Goal: Task Accomplishment & Management: Complete application form

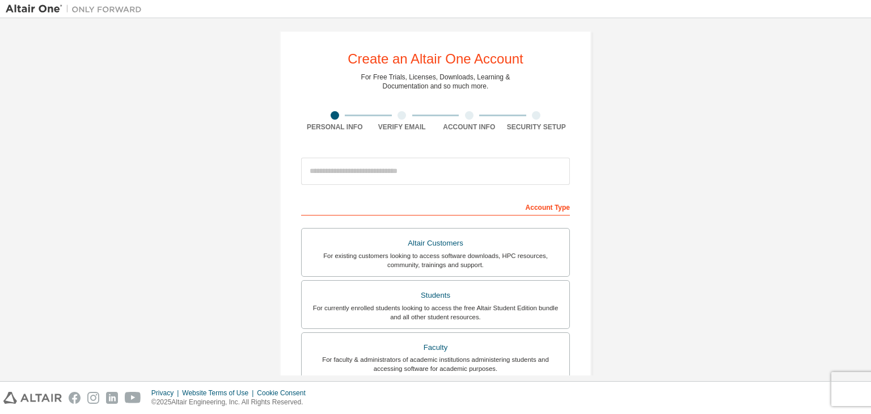
scroll to position [6, 0]
drag, startPoint x: 359, startPoint y: 79, endPoint x: 491, endPoint y: 87, distance: 132.4
click at [491, 87] on div "Create an Altair One Account For Free Trials, Licenses, Downloads, Learning & D…" at bounding box center [436, 317] width 312 height 573
click at [491, 87] on div "For Free Trials, Licenses, Downloads, Learning & Documentation and so much more." at bounding box center [435, 82] width 149 height 18
drag, startPoint x: 491, startPoint y: 87, endPoint x: 361, endPoint y: 80, distance: 130.6
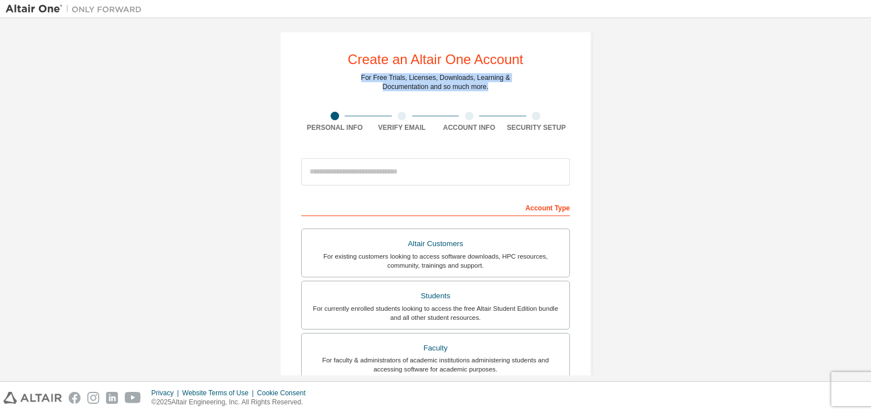
click at [361, 80] on div "Create an Altair One Account For Free Trials, Licenses, Downloads, Learning & D…" at bounding box center [436, 317] width 312 height 573
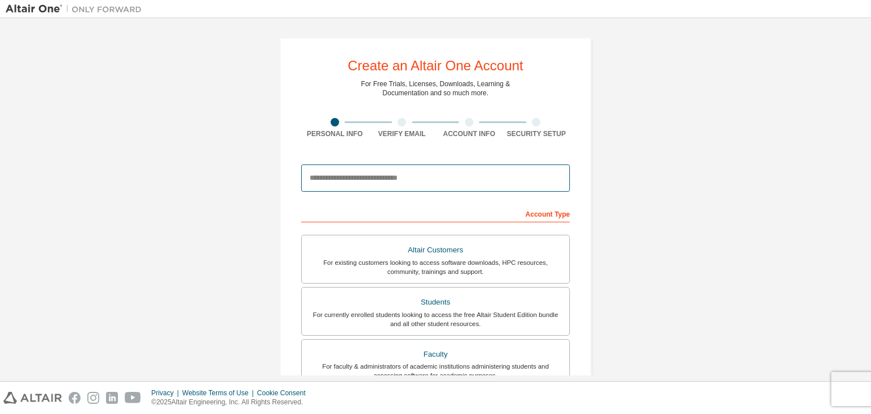
click at [389, 174] on input "email" at bounding box center [435, 177] width 269 height 27
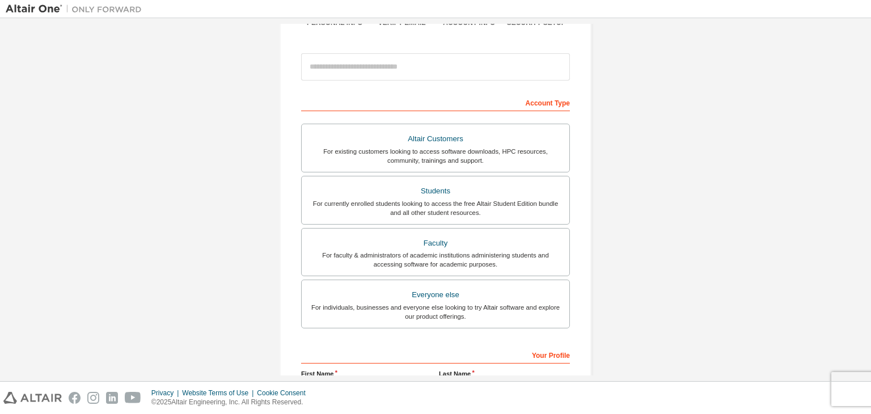
click at [386, 103] on div "Account Type" at bounding box center [435, 102] width 269 height 18
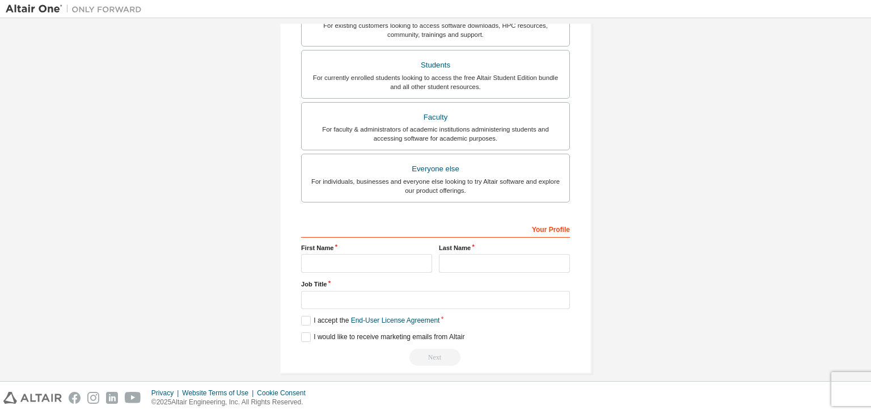
scroll to position [247, 0]
click at [393, 80] on div "For currently enrolled students looking to access the free Altair Student Editi…" at bounding box center [436, 84] width 254 height 18
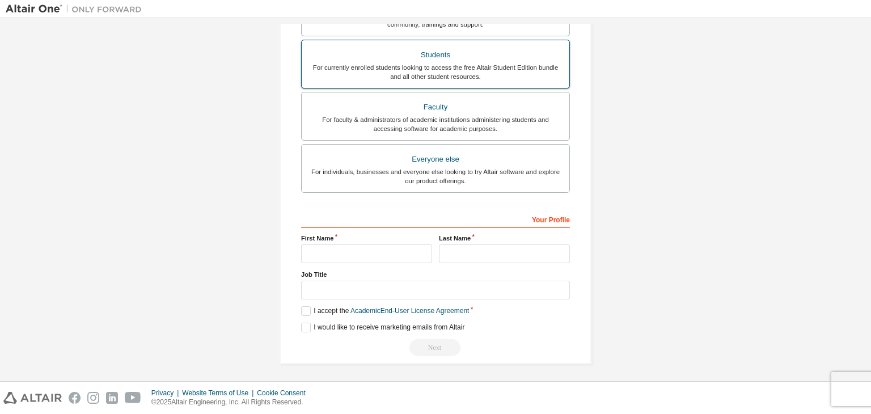
scroll to position [113, 0]
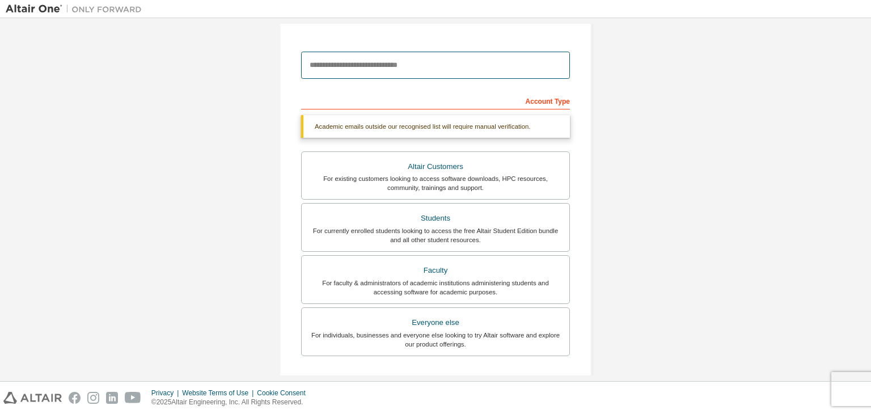
click at [374, 71] on input "email" at bounding box center [435, 65] width 269 height 27
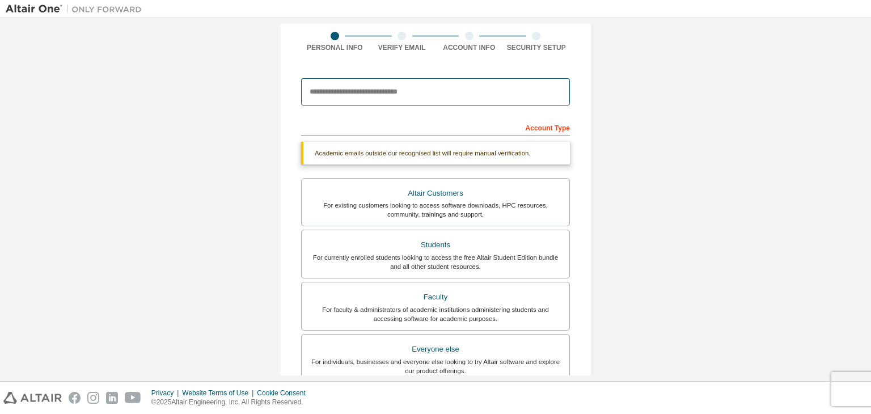
scroll to position [16, 0]
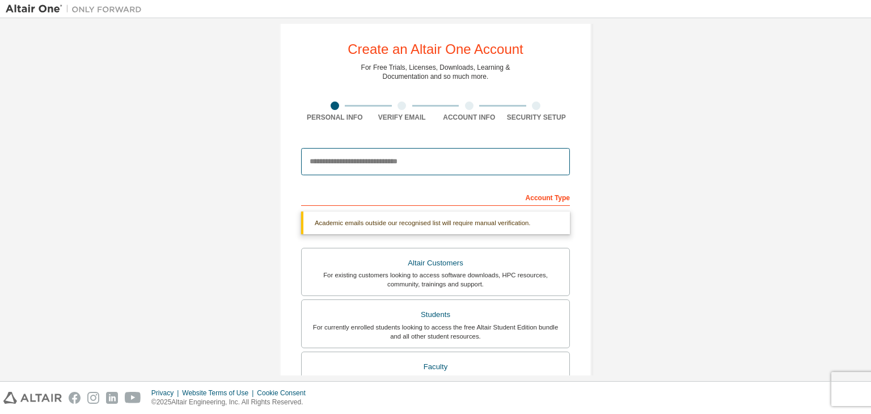
paste input "**********"
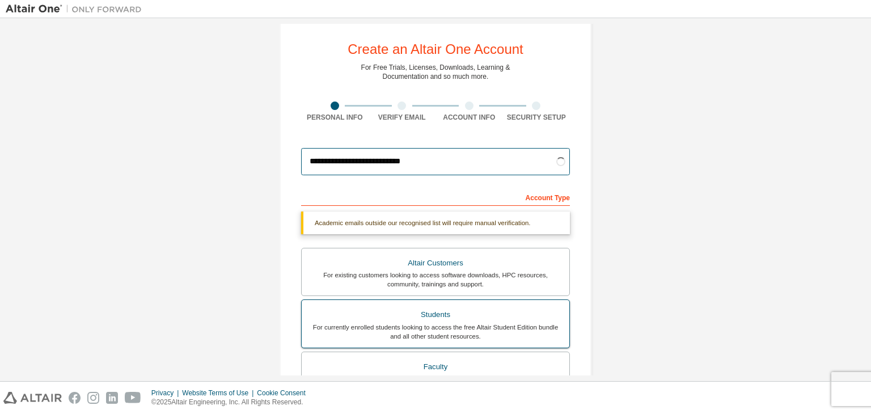
type input "**********"
click at [394, 316] on div "Students" at bounding box center [436, 315] width 254 height 16
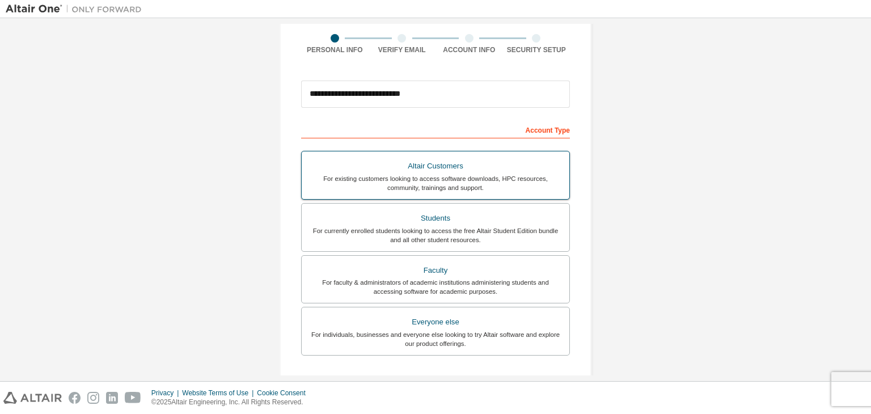
scroll to position [247, 0]
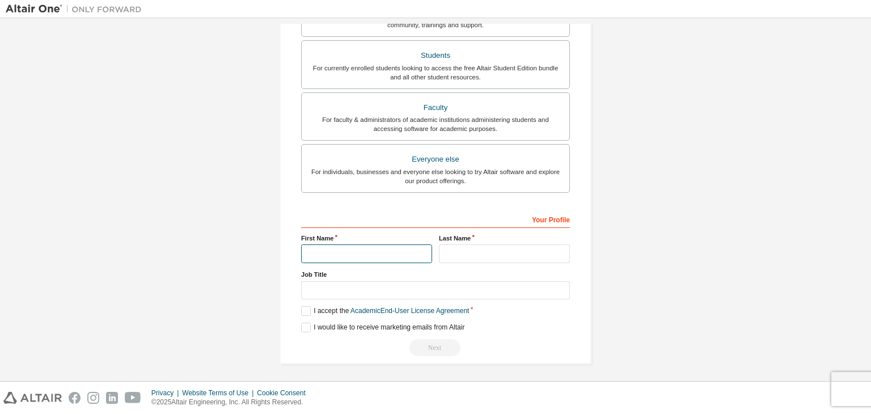
click at [366, 256] on input "text" at bounding box center [366, 253] width 131 height 19
type input "******"
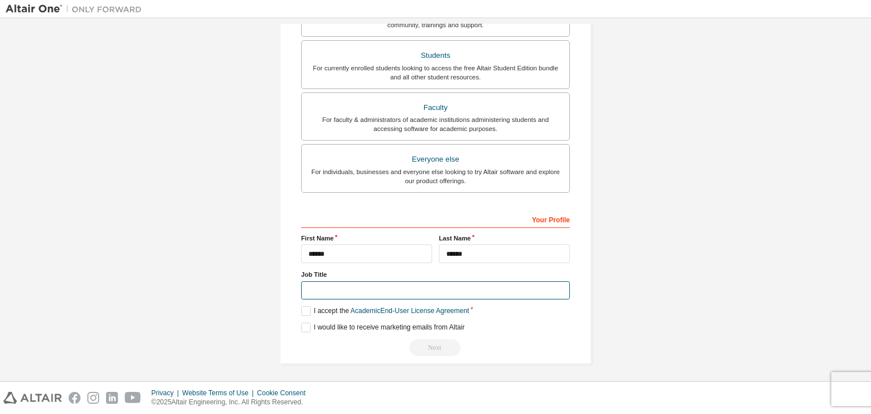
click at [362, 289] on input "text" at bounding box center [435, 290] width 269 height 19
type input "*******"
click at [301, 307] on label "I accept the Academic End-User License Agreement" at bounding box center [385, 311] width 168 height 10
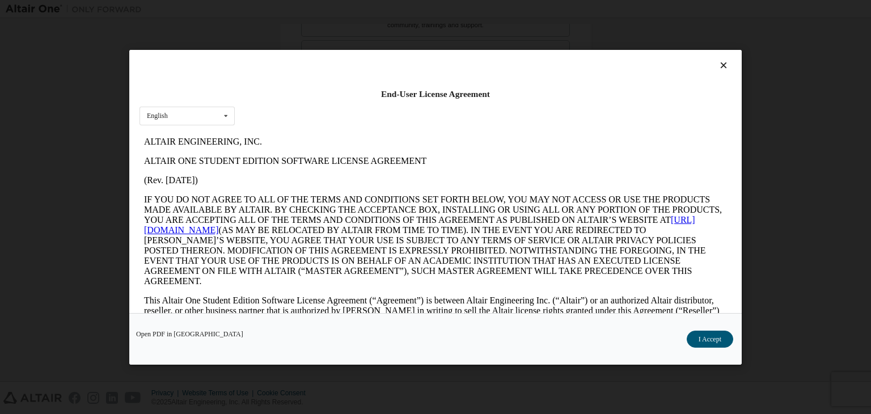
scroll to position [0, 0]
click at [716, 332] on button "I Accept" at bounding box center [710, 339] width 47 height 17
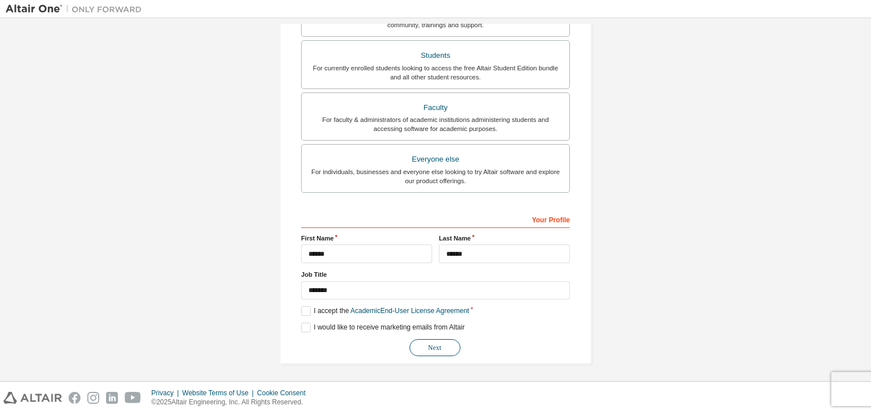
click at [433, 341] on button "Next" at bounding box center [435, 347] width 51 height 17
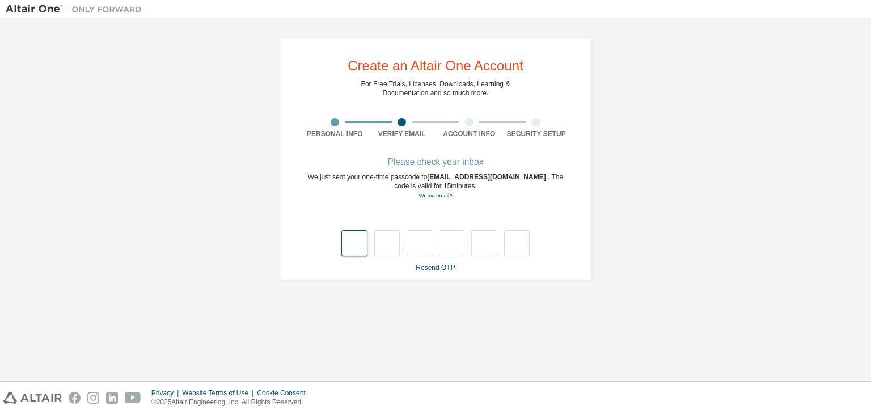
type input "*"
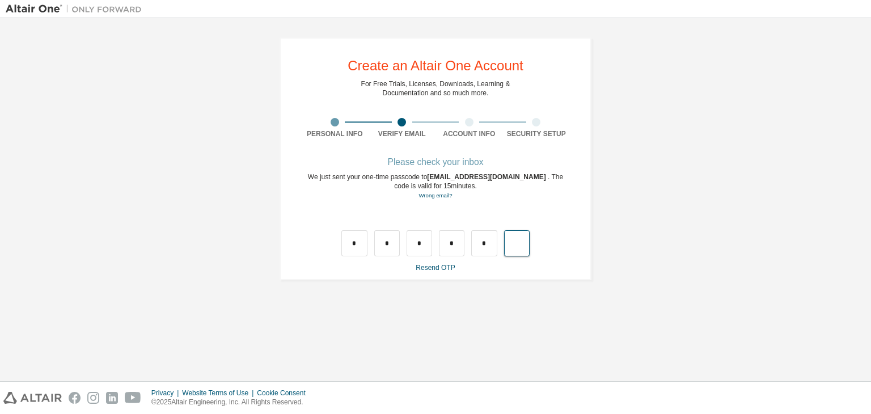
type input "*"
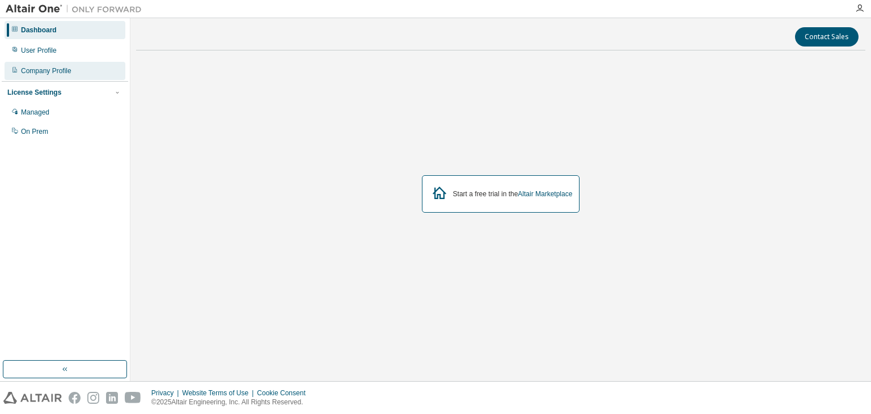
click at [60, 75] on div "Company Profile" at bounding box center [65, 71] width 121 height 18
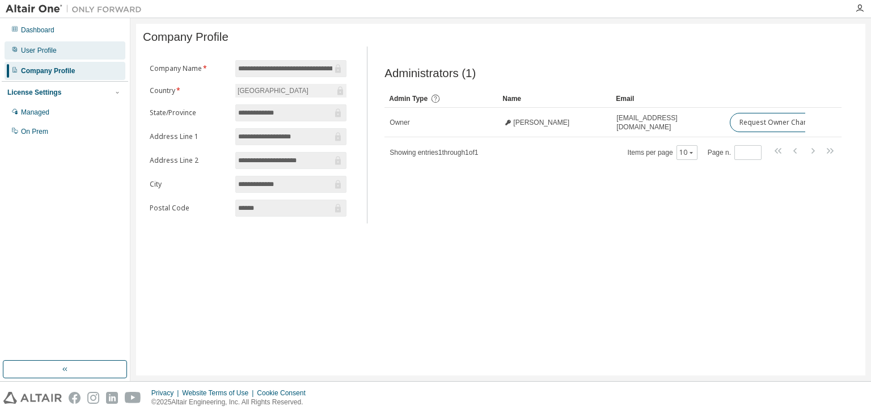
click at [50, 46] on div "User Profile" at bounding box center [39, 50] width 36 height 9
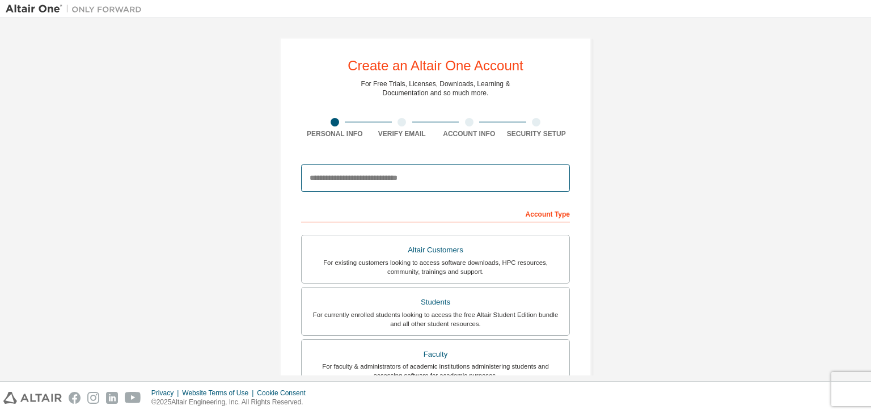
click at [402, 175] on input "email" at bounding box center [435, 177] width 269 height 27
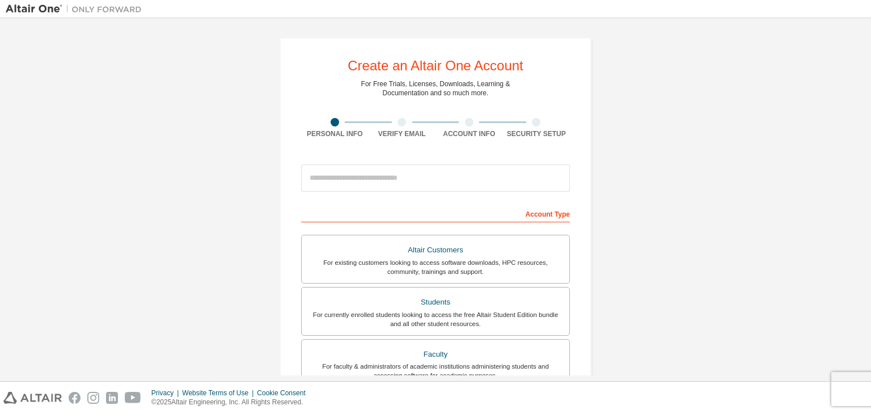
click at [535, 121] on div at bounding box center [536, 122] width 9 height 9
